Goal: Task Accomplishment & Management: Complete application form

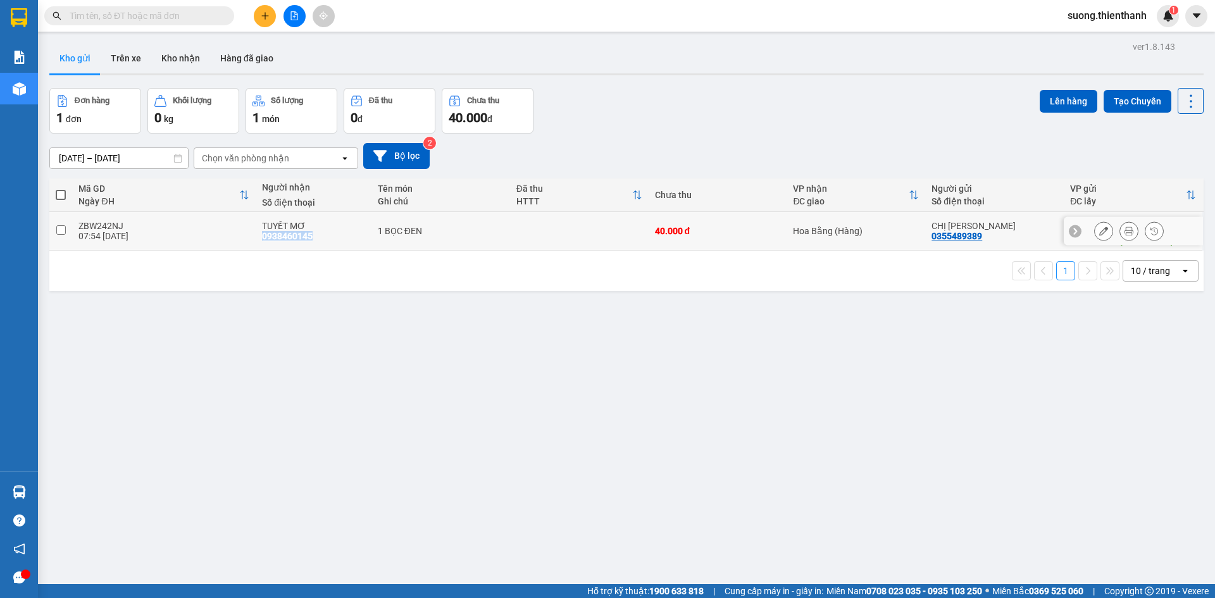
drag, startPoint x: 308, startPoint y: 232, endPoint x: 261, endPoint y: 228, distance: 46.9
click at [262, 231] on div "0938460145" at bounding box center [287, 236] width 51 height 10
copy div "0938460145"
click at [61, 227] on input "checkbox" at bounding box center [60, 229] width 9 height 9
checkbox input "true"
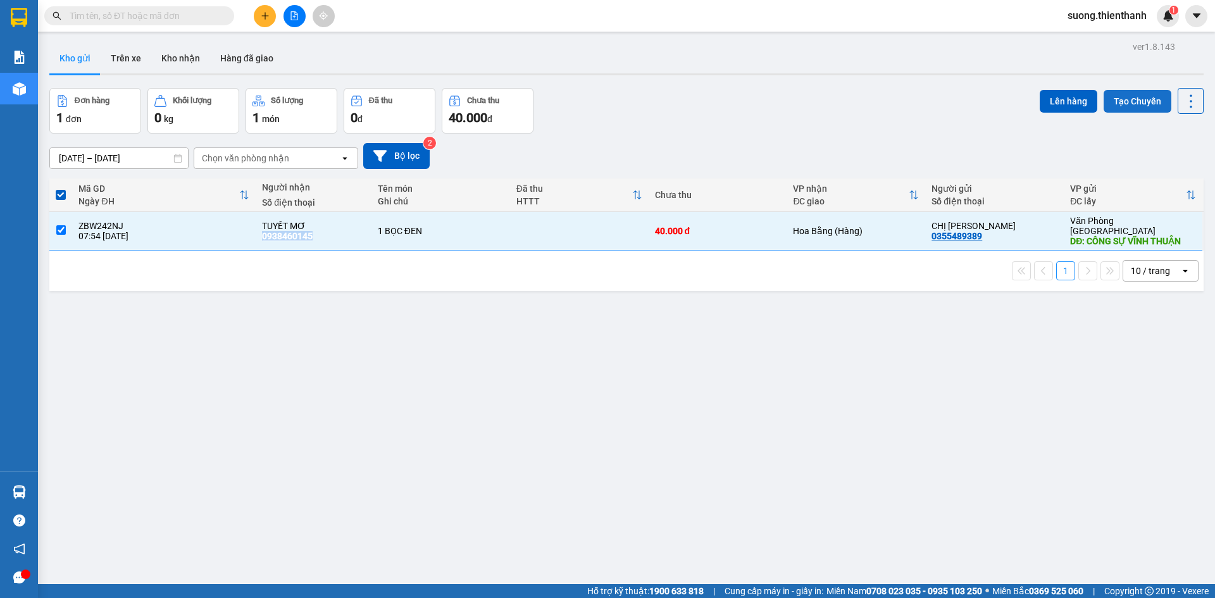
click at [1123, 104] on button "Tạo Chuyến" at bounding box center [1138, 101] width 68 height 23
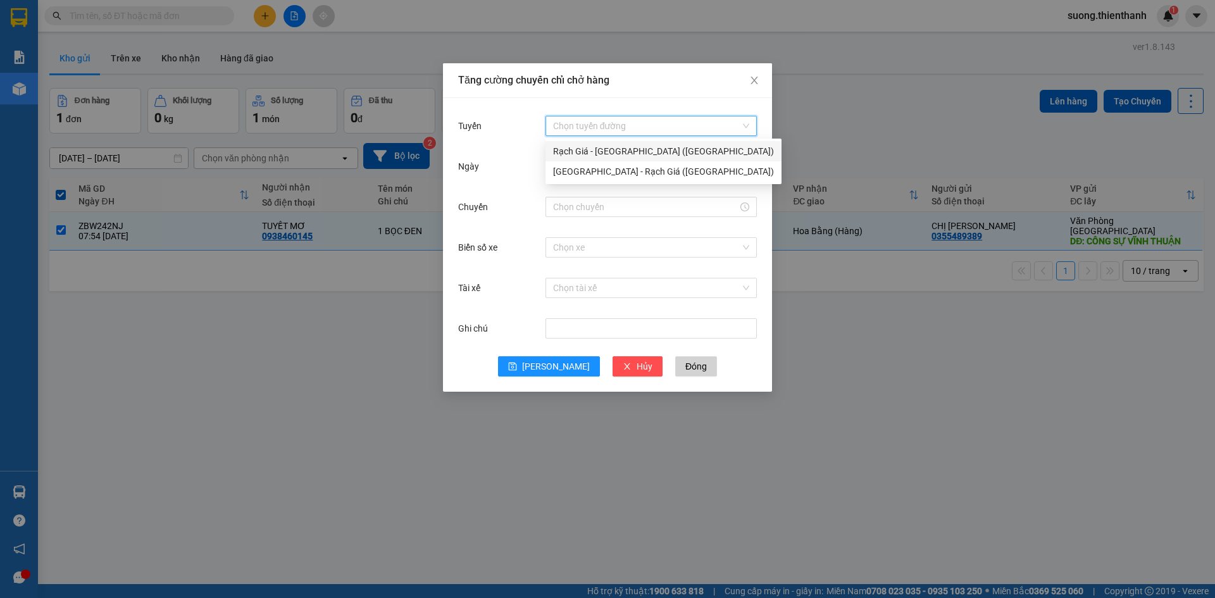
click at [633, 124] on input "Tuyến" at bounding box center [646, 125] width 187 height 19
click at [595, 155] on div "Rạch Giá - [GEOGRAPHIC_DATA] ([GEOGRAPHIC_DATA])" at bounding box center [663, 151] width 221 height 14
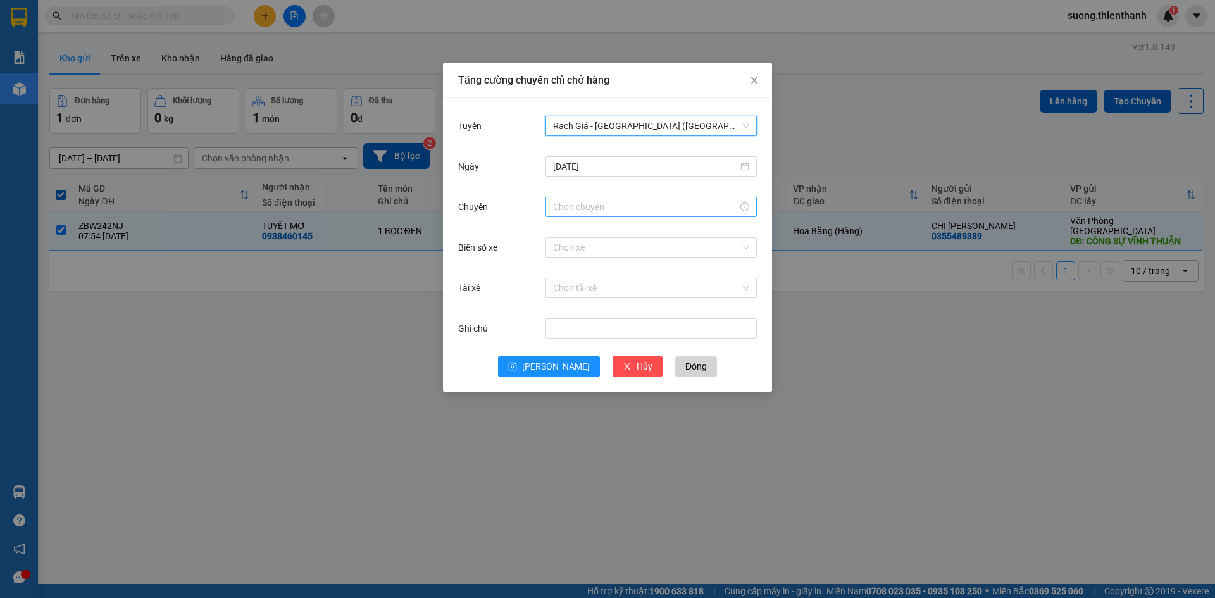
click at [573, 200] on input "Chuyến" at bounding box center [645, 207] width 185 height 14
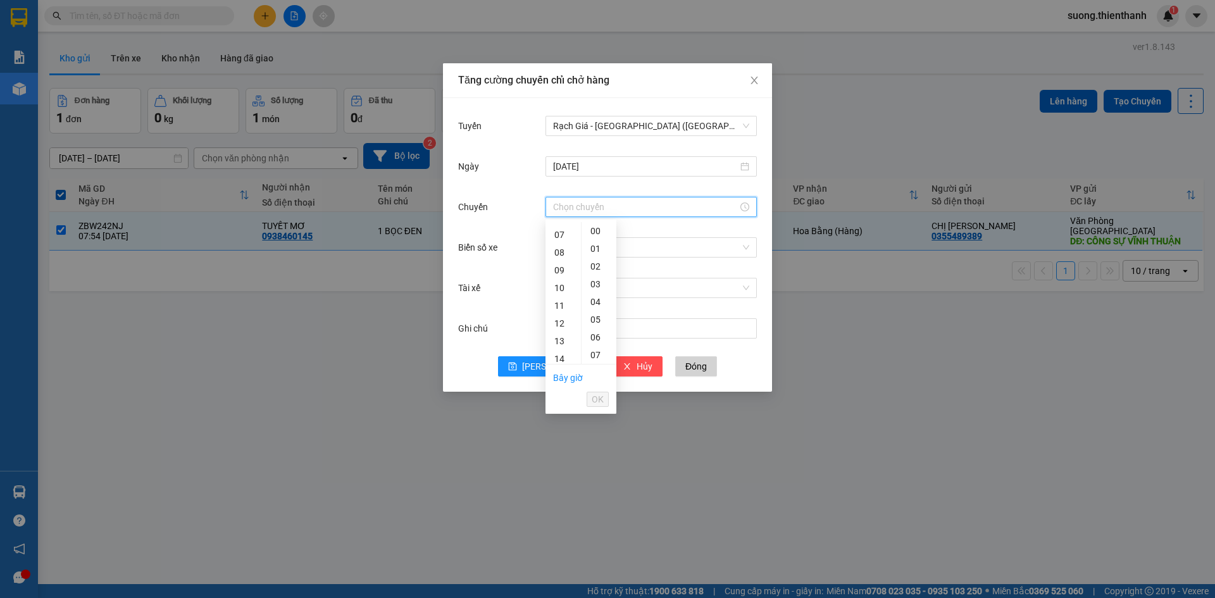
scroll to position [194, 0]
click at [563, 267] on div "13" at bounding box center [563, 268] width 35 height 18
type input "13:00"
click at [602, 397] on span "OK" at bounding box center [598, 399] width 12 height 14
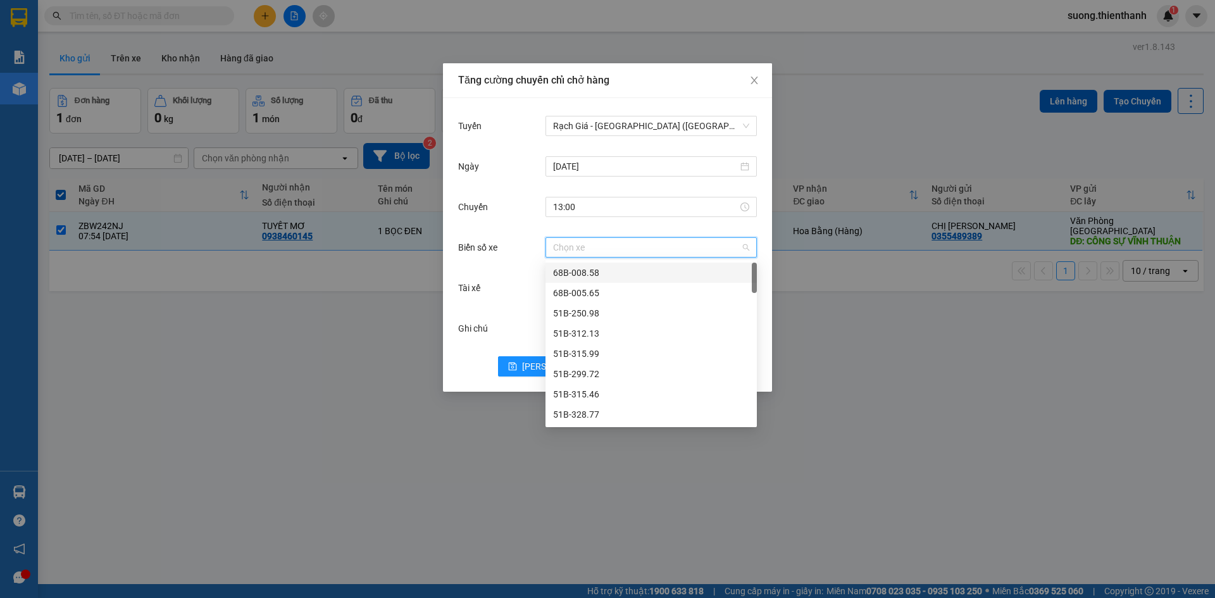
click at [589, 249] on input "Biển số xe" at bounding box center [646, 247] width 187 height 19
type input "49"
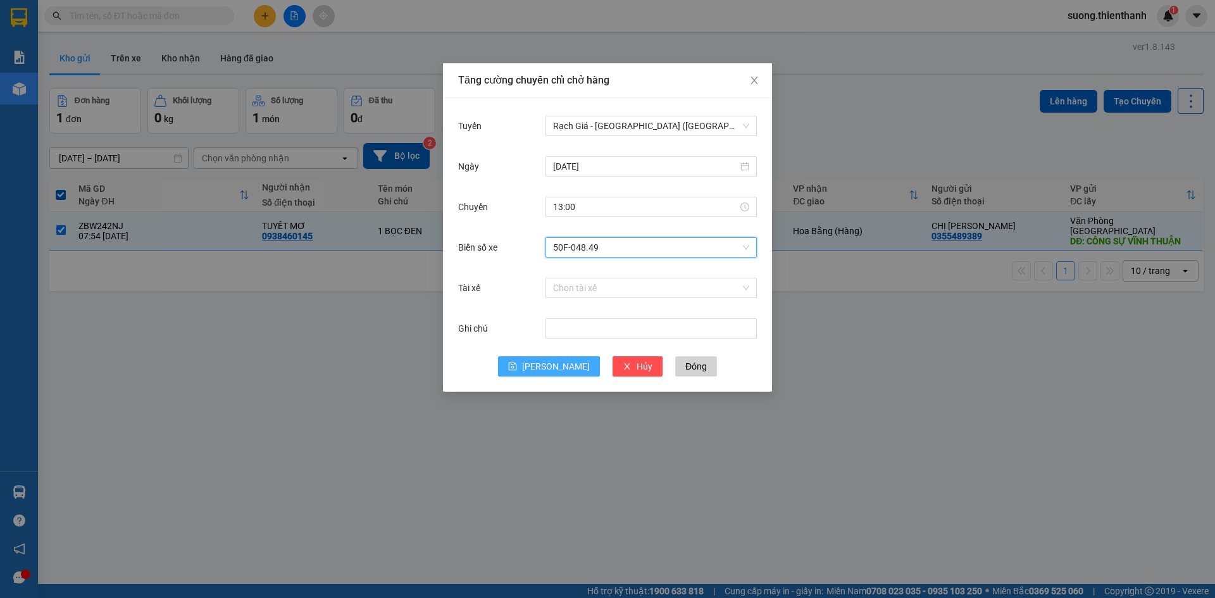
click at [544, 370] on button "[PERSON_NAME]" at bounding box center [549, 366] width 102 height 20
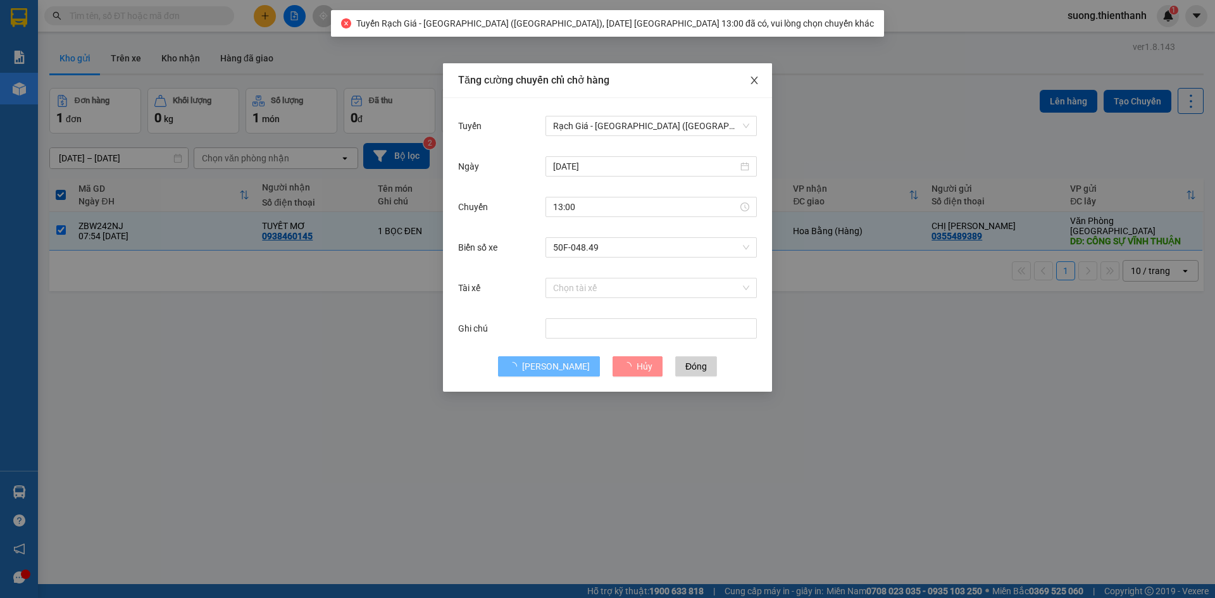
drag, startPoint x: 755, startPoint y: 79, endPoint x: 760, endPoint y: 67, distance: 13.0
click at [755, 78] on icon "close" at bounding box center [754, 80] width 10 height 10
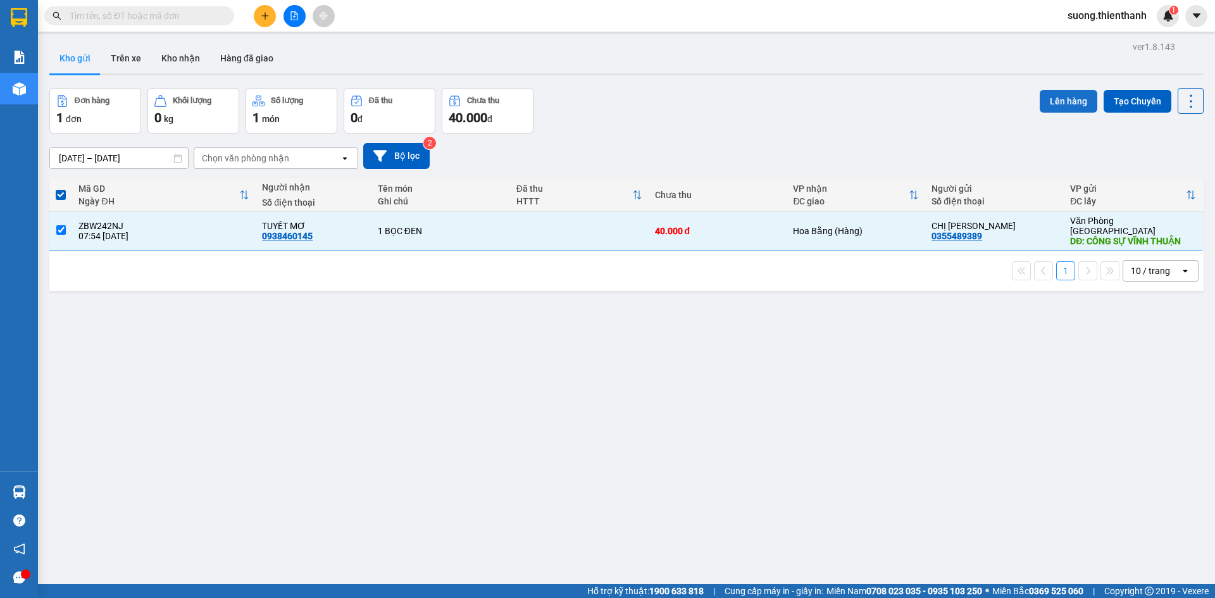
click at [1065, 99] on button "Lên hàng" at bounding box center [1069, 101] width 58 height 23
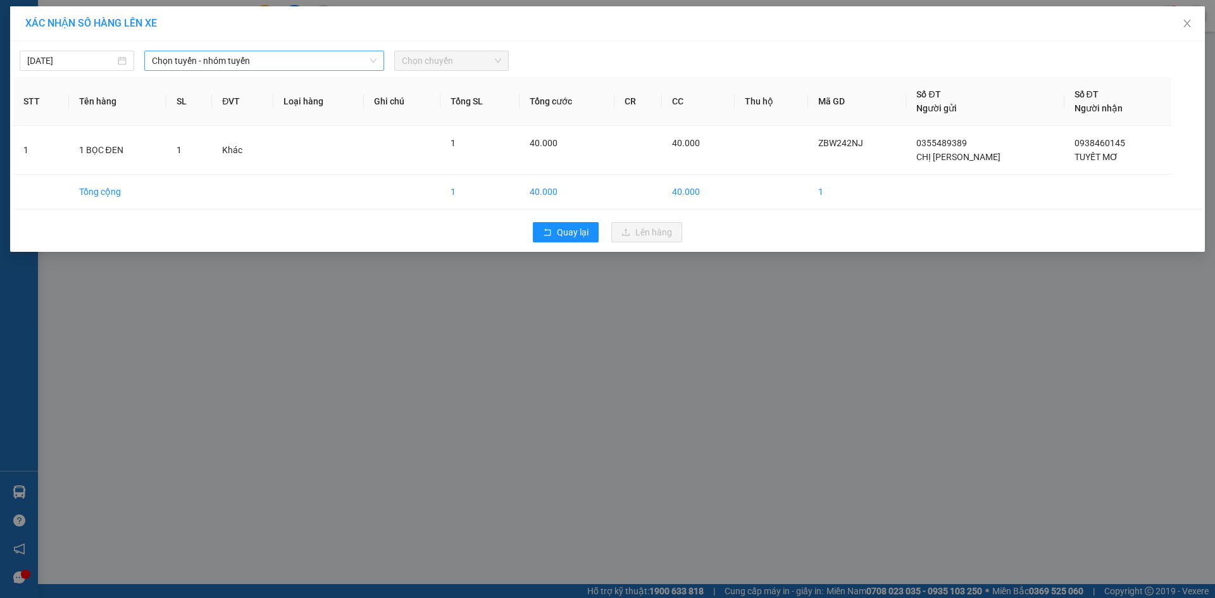
click at [278, 57] on span "Chọn tuyến - nhóm tuyến" at bounding box center [264, 60] width 225 height 19
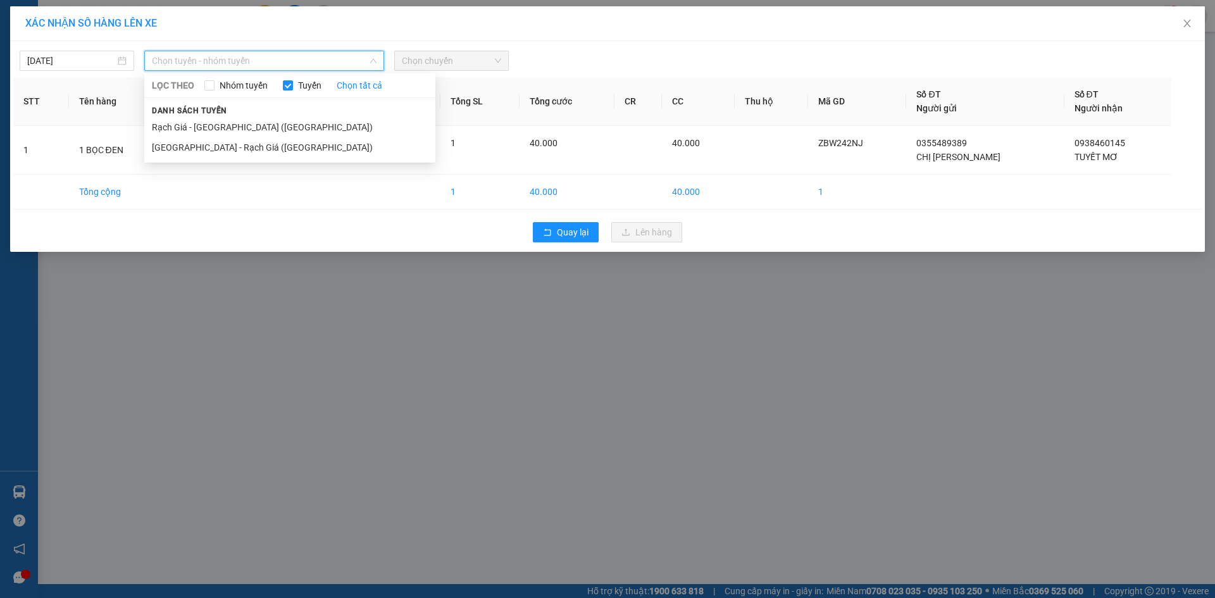
drag, startPoint x: 232, startPoint y: 123, endPoint x: 248, endPoint y: 116, distance: 18.1
click at [238, 123] on li "Rạch Giá - [GEOGRAPHIC_DATA] ([GEOGRAPHIC_DATA])" at bounding box center [289, 127] width 291 height 20
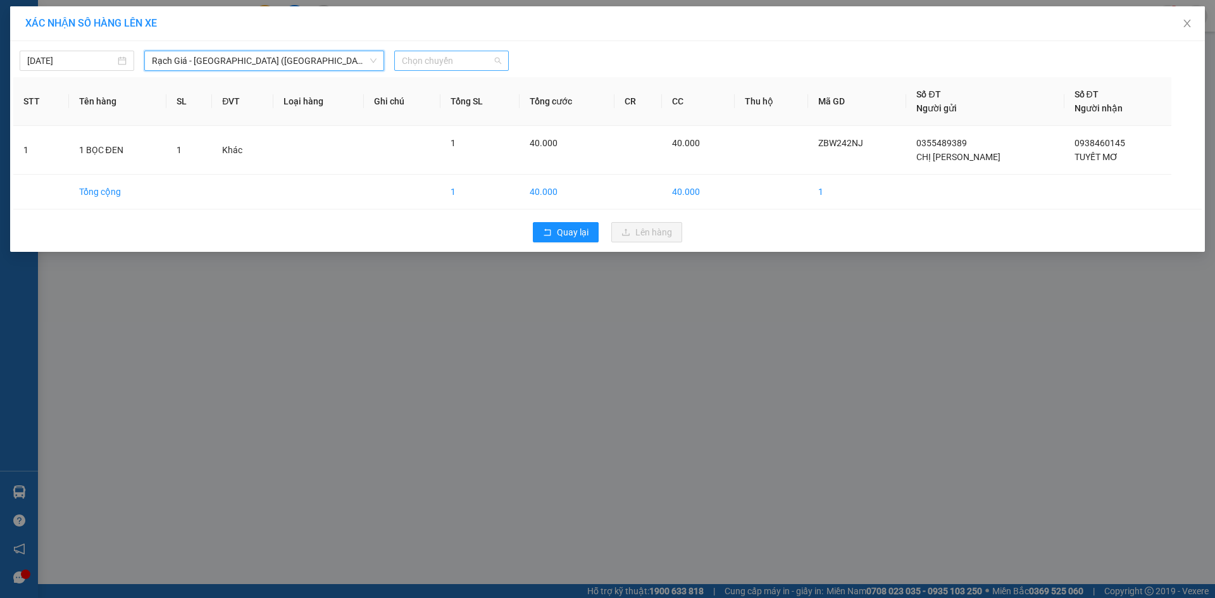
click at [437, 52] on span "Chọn chuyến" at bounding box center [451, 60] width 99 height 19
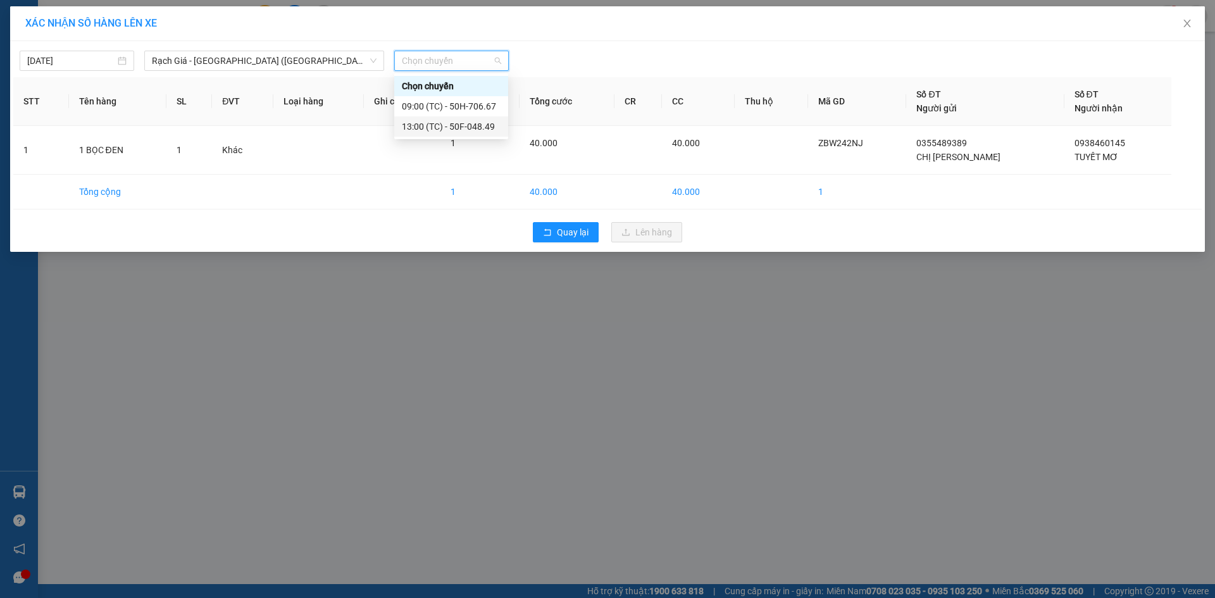
click at [434, 125] on div "13:00 (TC) - 50F-048.49" at bounding box center [451, 127] width 99 height 14
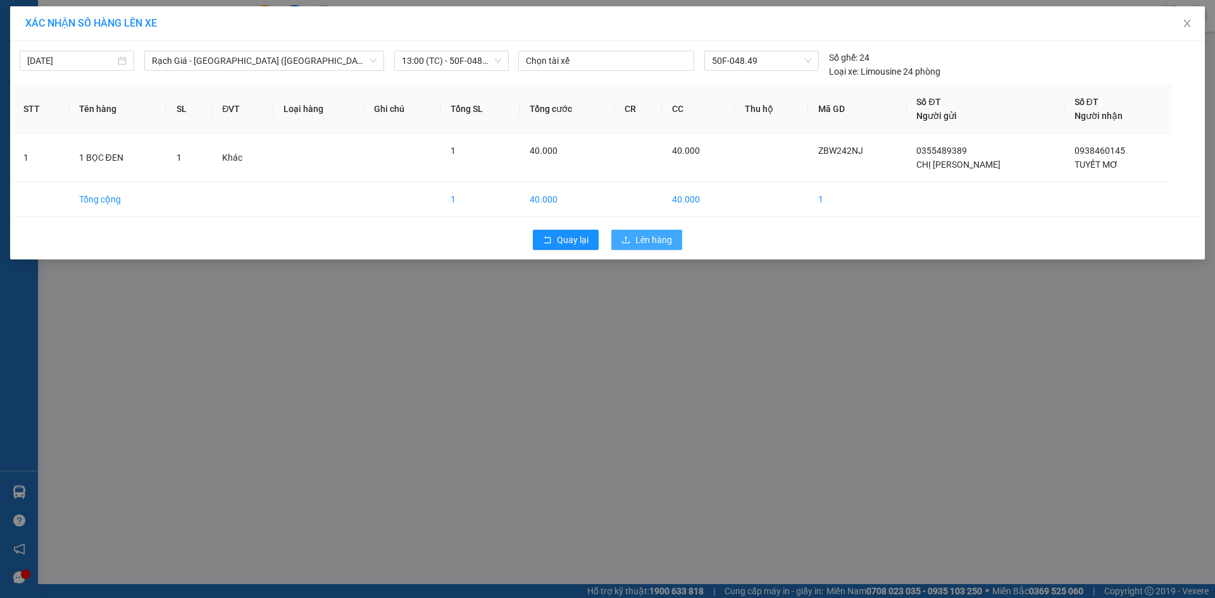
click at [654, 246] on span "Lên hàng" at bounding box center [653, 240] width 37 height 14
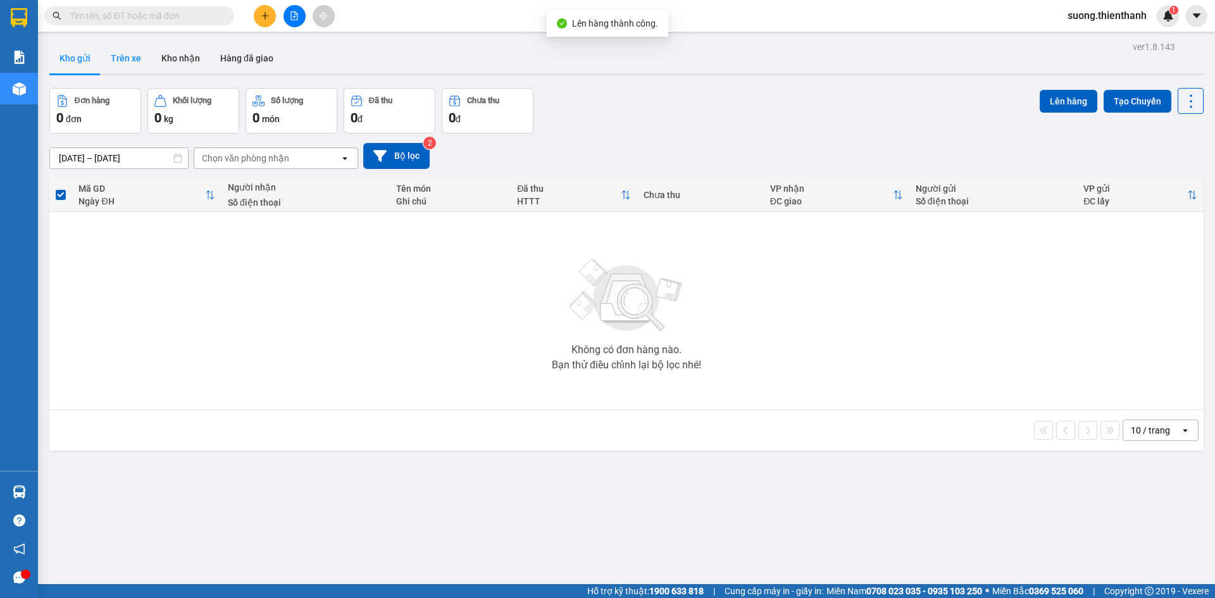
click at [128, 58] on button "Trên xe" at bounding box center [126, 58] width 51 height 30
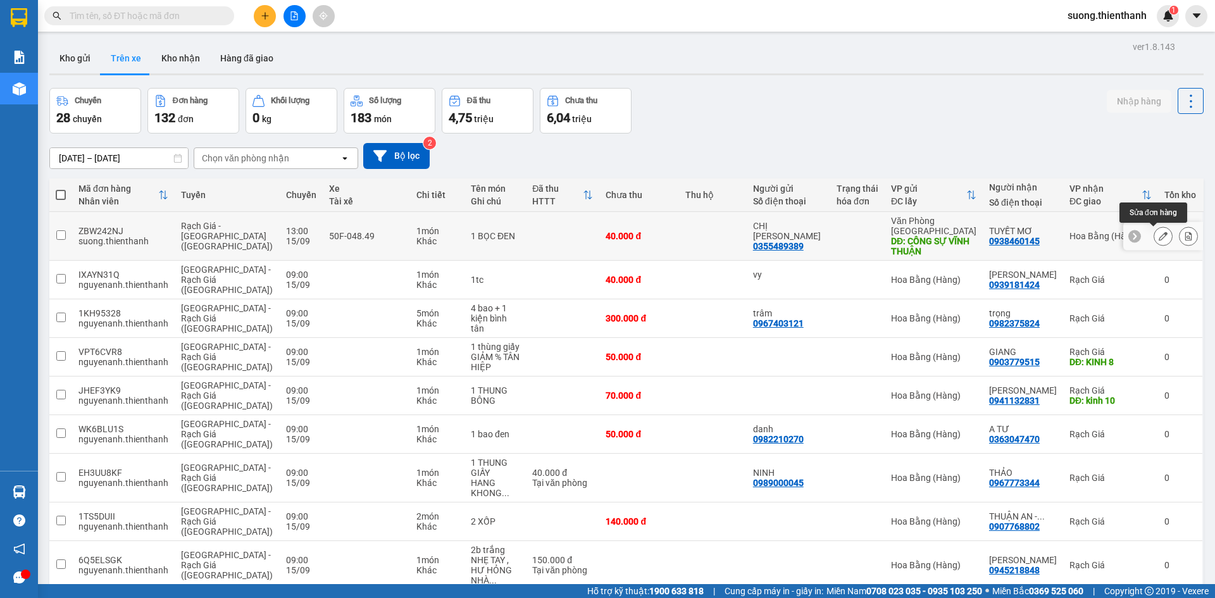
drag, startPoint x: 1153, startPoint y: 235, endPoint x: 1167, endPoint y: 224, distance: 17.6
click at [1158, 232] on button at bounding box center [1163, 236] width 18 height 22
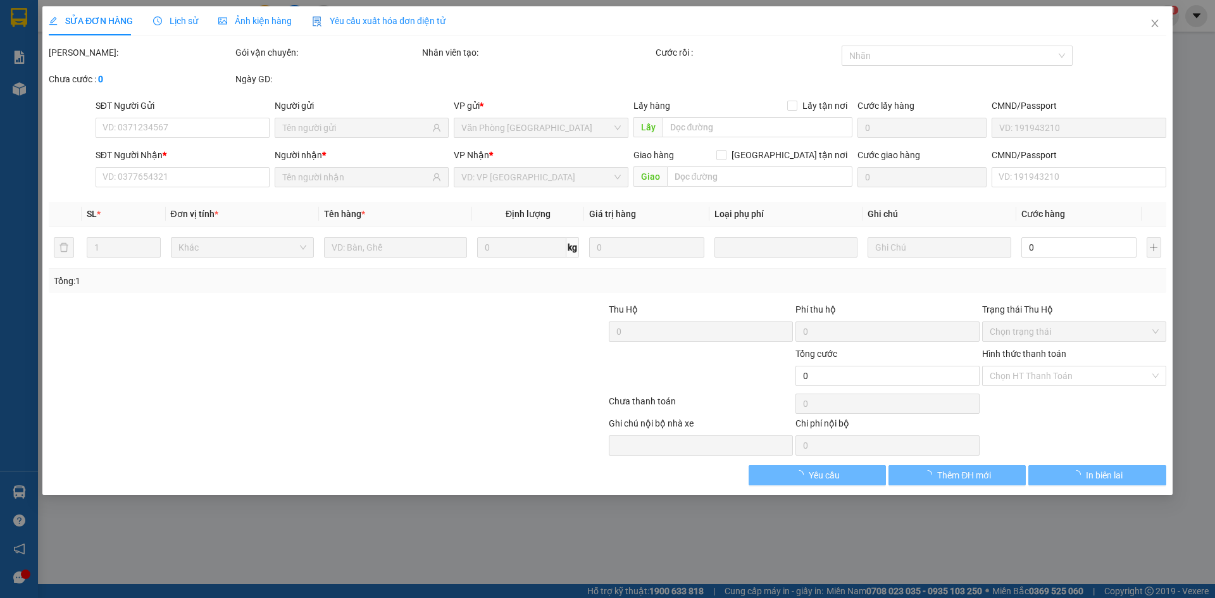
type input "0355489389"
type input "CÔNG SỰ VĨNH THUẬN"
type input "0938460145"
type input "40.000"
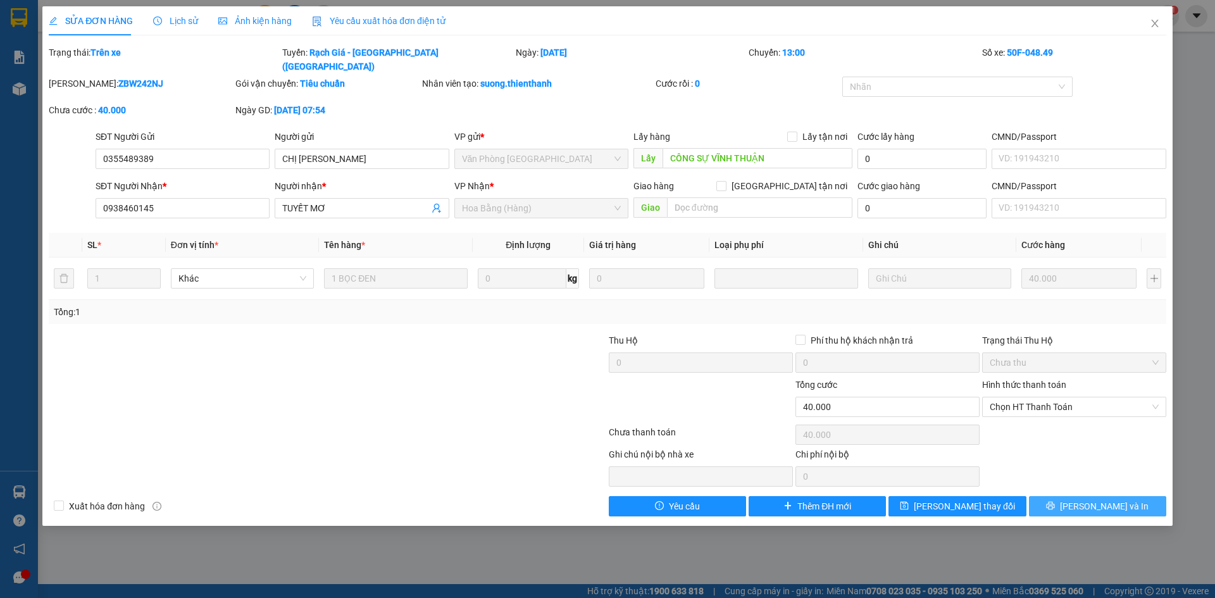
click at [1080, 496] on button "[PERSON_NAME] và In" at bounding box center [1097, 506] width 137 height 20
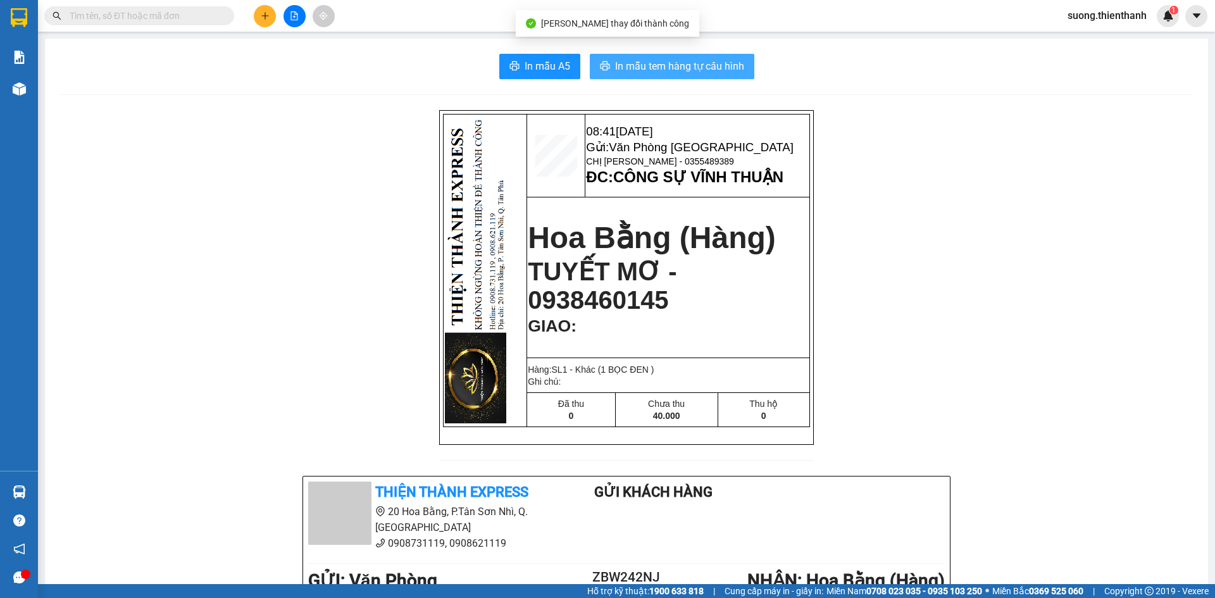
click at [645, 71] on span "In mẫu tem hàng tự cấu hình" at bounding box center [679, 66] width 129 height 16
